Goal: Find specific page/section: Find specific page/section

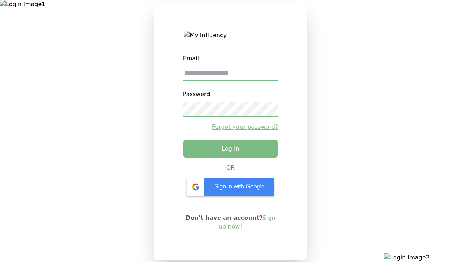
click at [230, 76] on input "email" at bounding box center [230, 73] width 95 height 15
type input "**********"
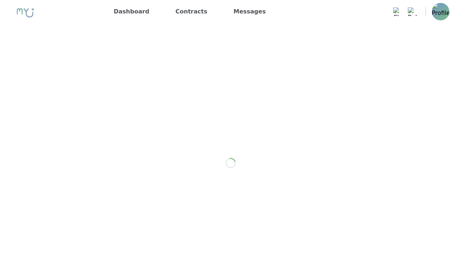
scroll to position [584, 0]
